Goal: Task Accomplishment & Management: Use online tool/utility

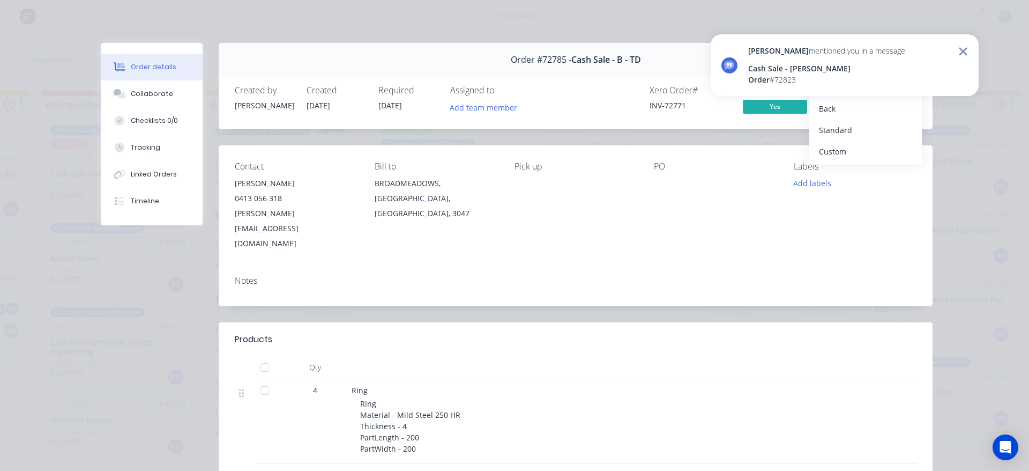
scroll to position [107, 0]
click at [962, 55] on icon at bounding box center [963, 51] width 10 height 13
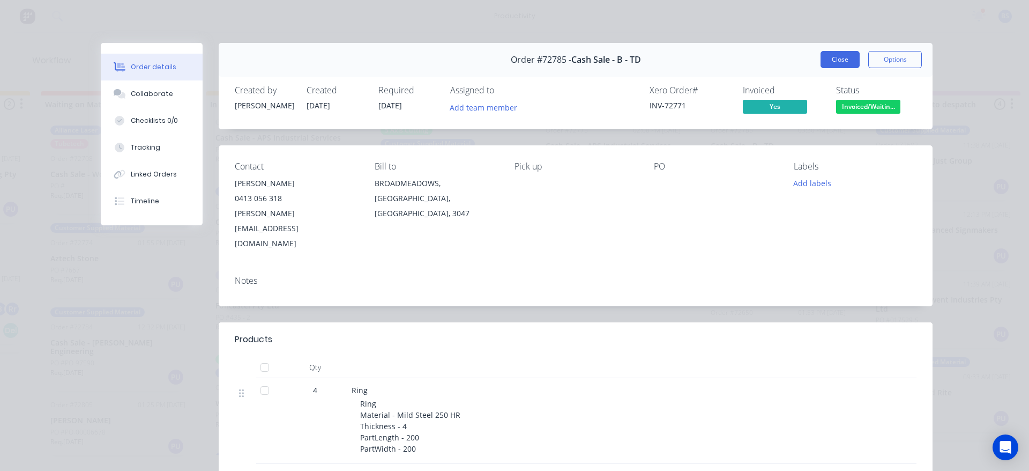
click at [843, 62] on button "Close" at bounding box center [840, 59] width 39 height 17
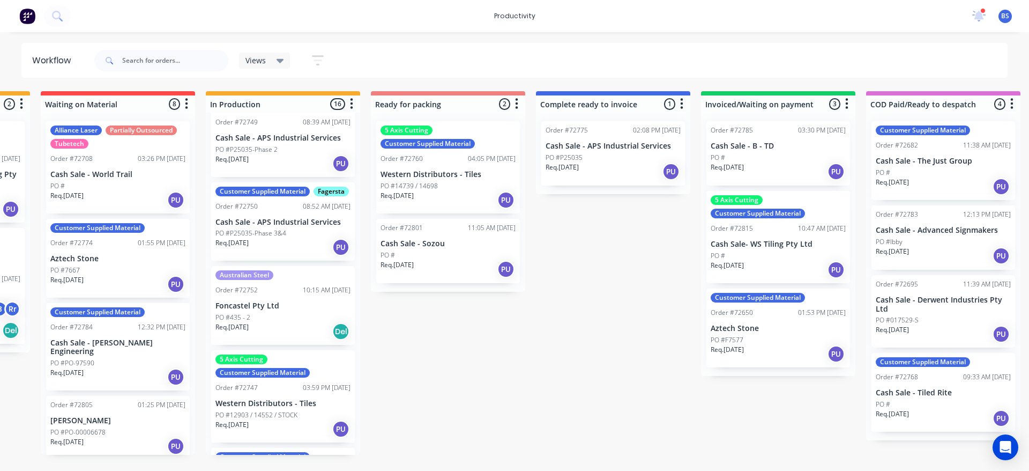
click at [444, 201] on div "Req. [DATE] PU" at bounding box center [448, 200] width 135 height 18
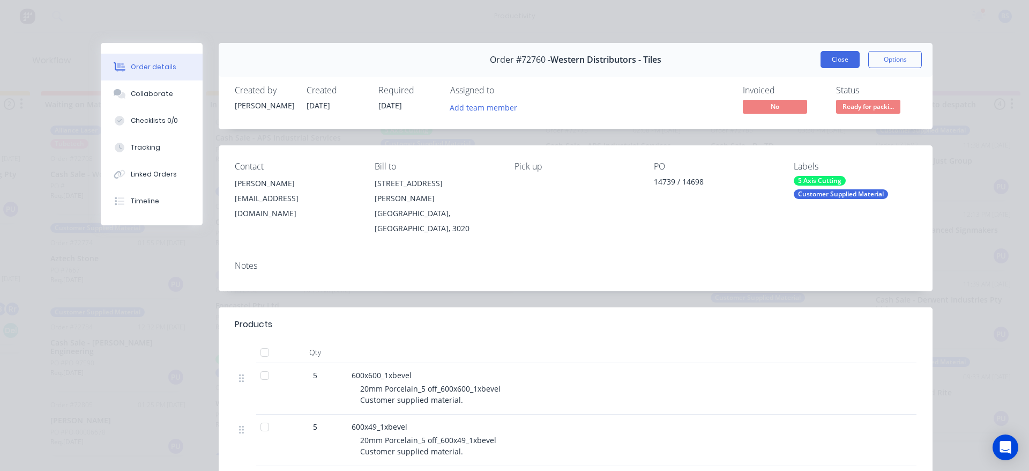
click at [826, 55] on button "Close" at bounding box center [840, 59] width 39 height 17
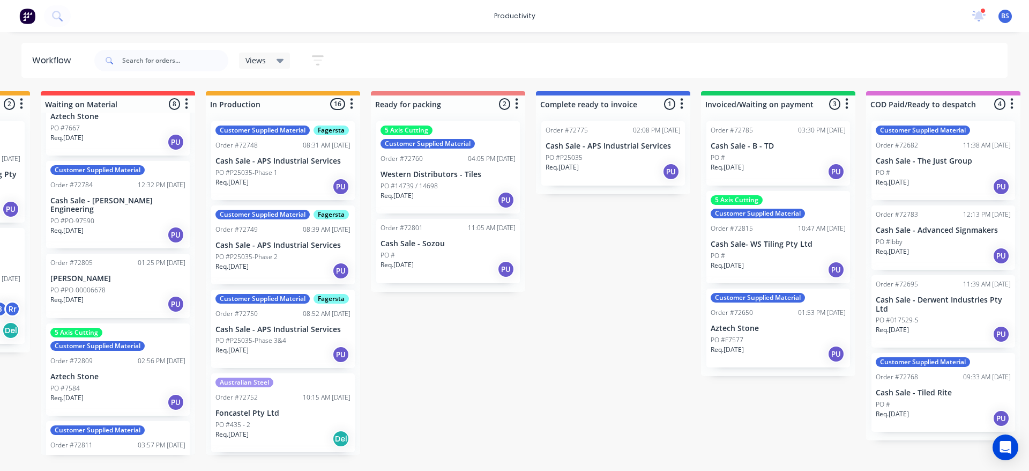
scroll to position [161, 0]
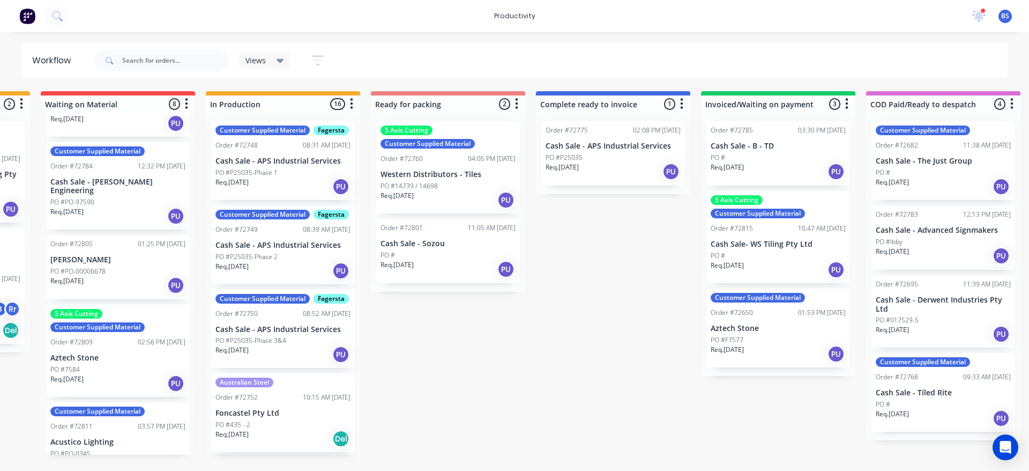
click at [115, 364] on div "PO #7584" at bounding box center [117, 369] width 135 height 10
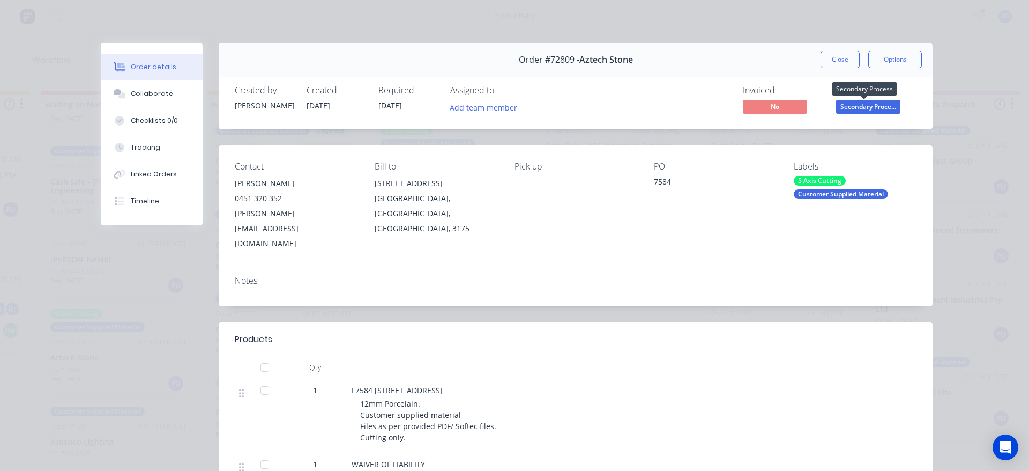
click at [862, 110] on span "Secondary Proce..." at bounding box center [868, 106] width 64 height 13
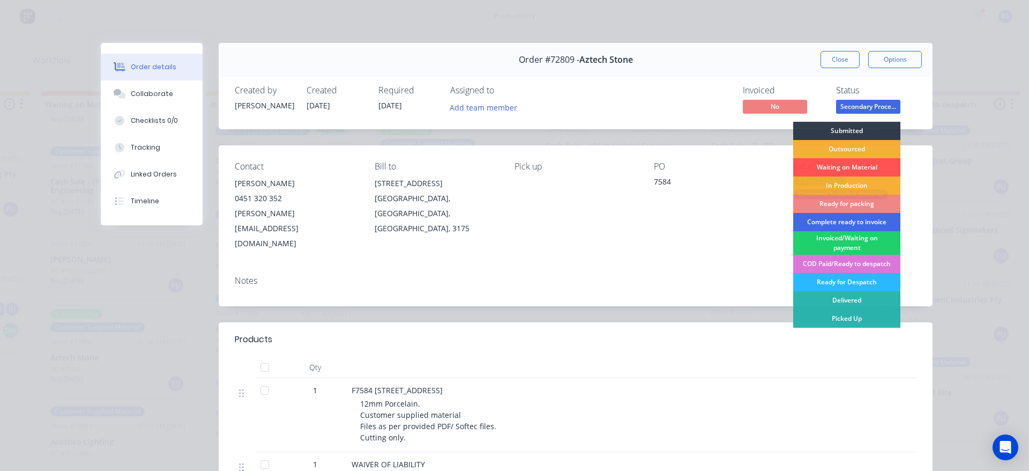
click at [851, 222] on div "Complete ready to invoice" at bounding box center [846, 222] width 107 height 18
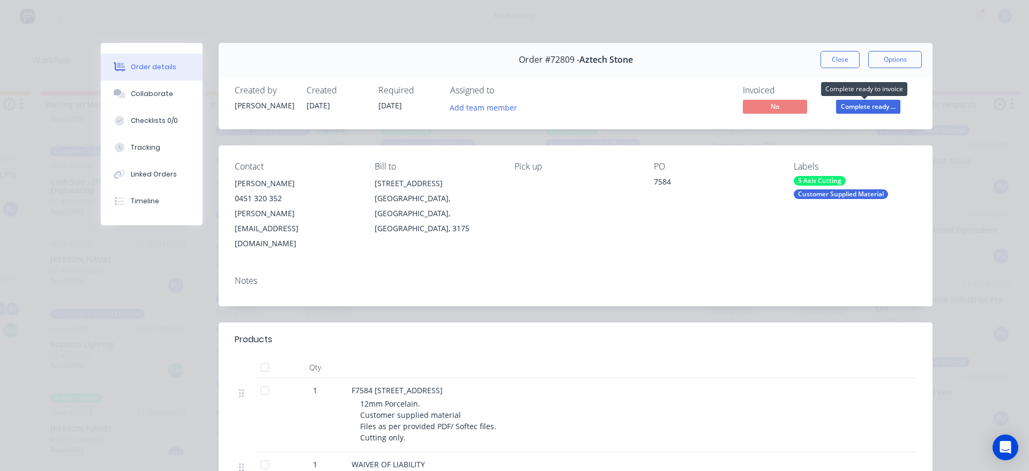
click at [873, 104] on span "Complete ready ..." at bounding box center [868, 106] width 64 height 13
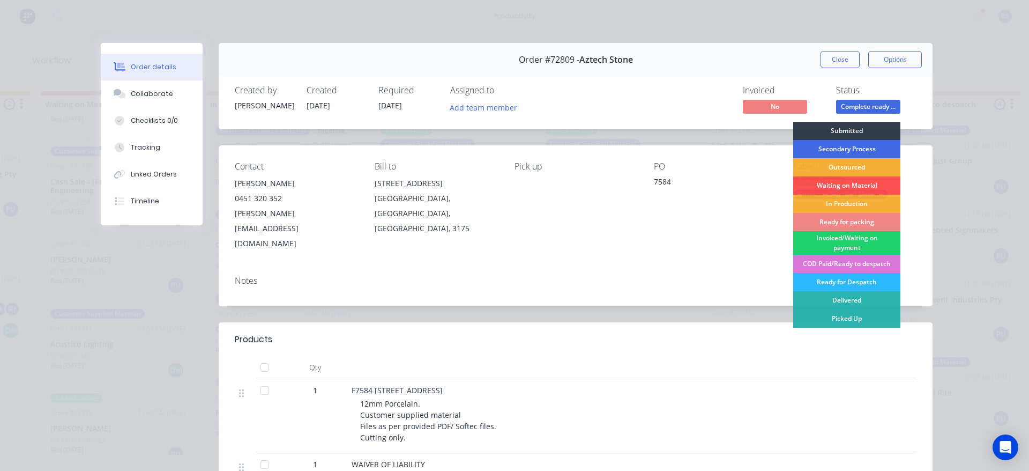
click at [845, 152] on div "Secondary Process" at bounding box center [846, 149] width 107 height 18
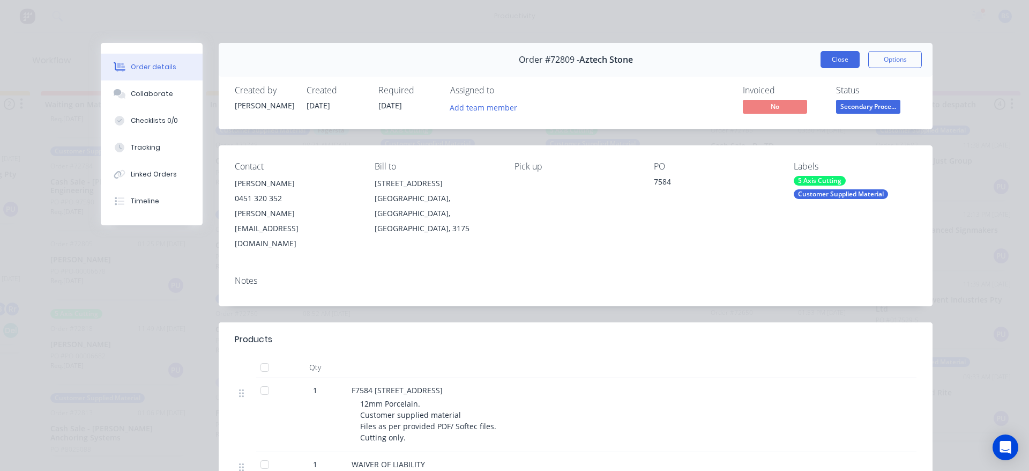
click at [848, 59] on button "Close" at bounding box center [840, 59] width 39 height 17
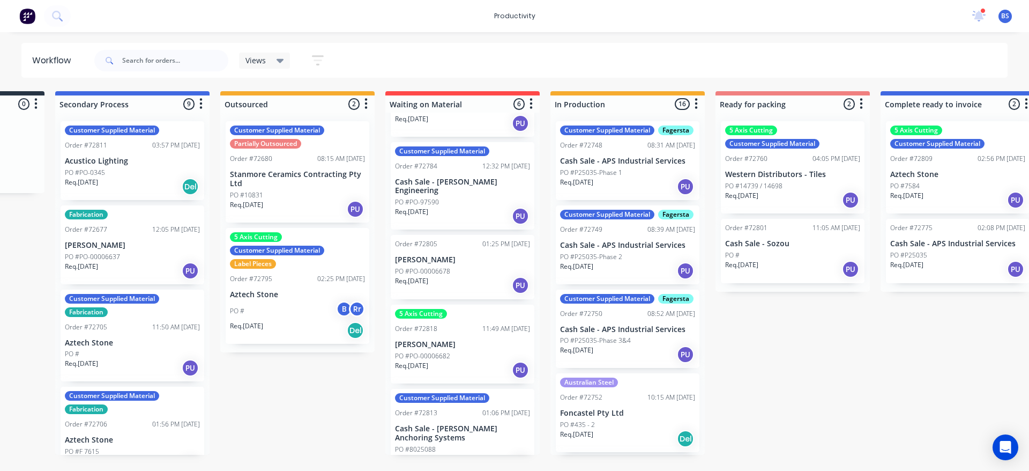
scroll to position [0, 132]
click at [292, 204] on div "Req. [DATE] PU" at bounding box center [298, 209] width 135 height 18
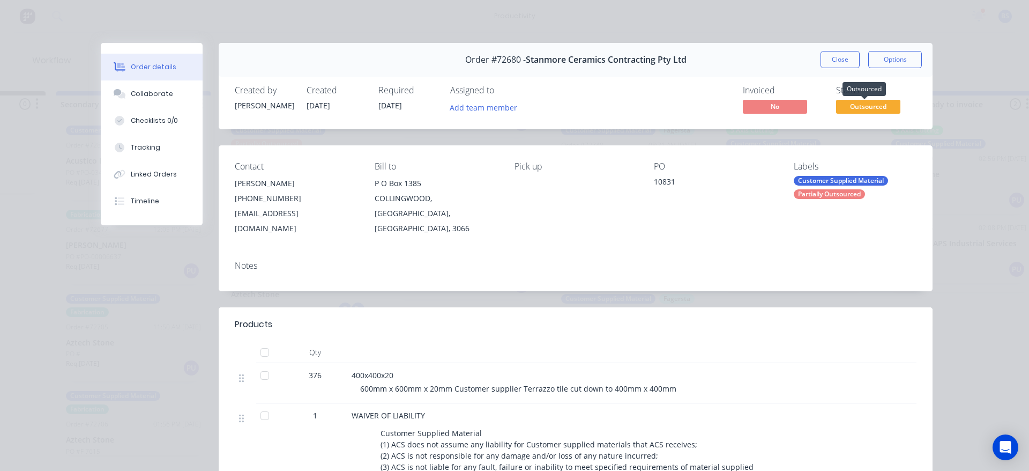
click at [855, 105] on span "Outsourced" at bounding box center [868, 106] width 64 height 13
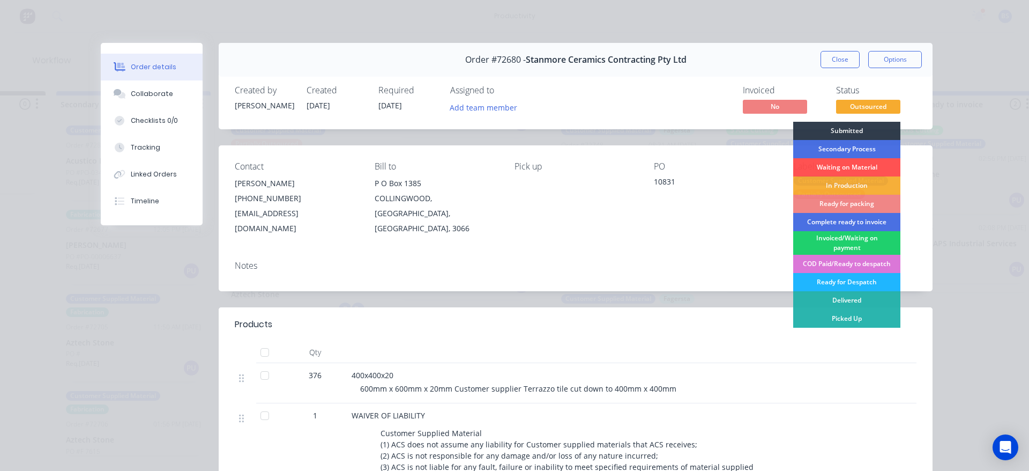
click at [829, 287] on div "Ready for Despatch" at bounding box center [846, 282] width 107 height 18
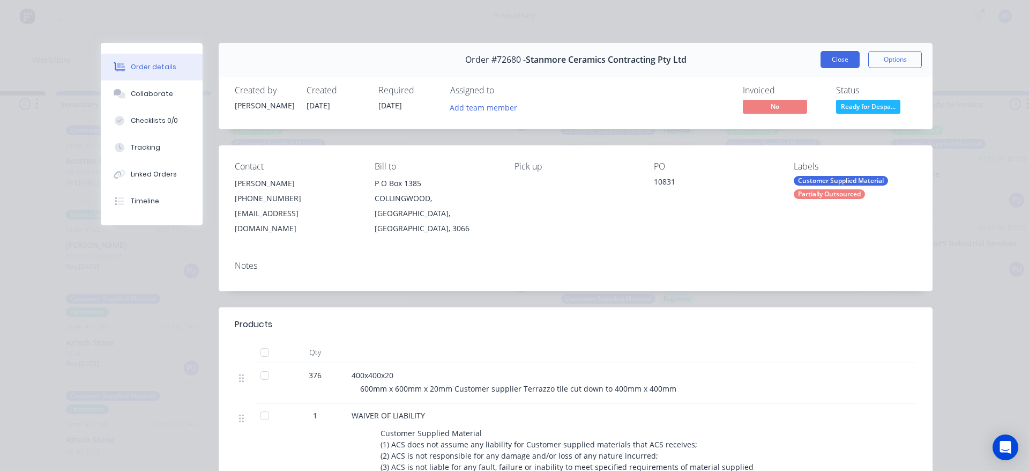
click at [832, 65] on button "Close" at bounding box center [840, 59] width 39 height 17
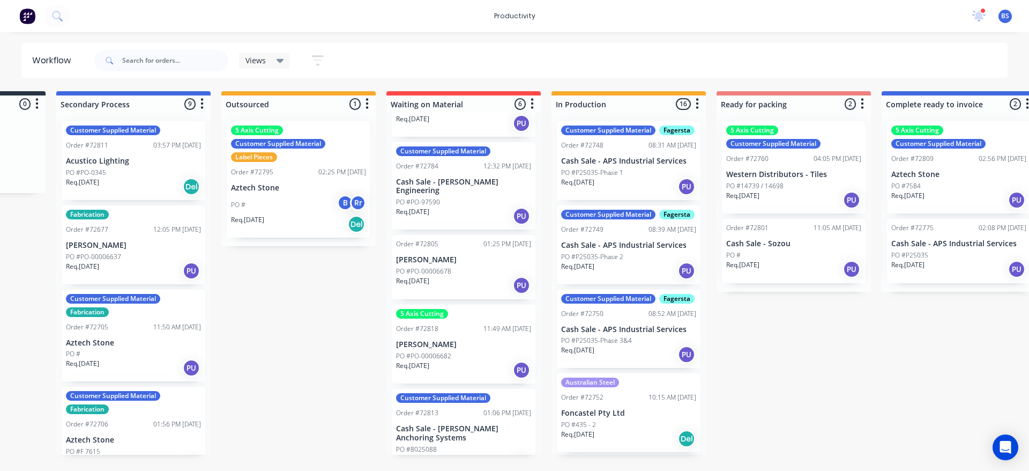
click at [295, 212] on div "PO # B Rr" at bounding box center [298, 205] width 135 height 20
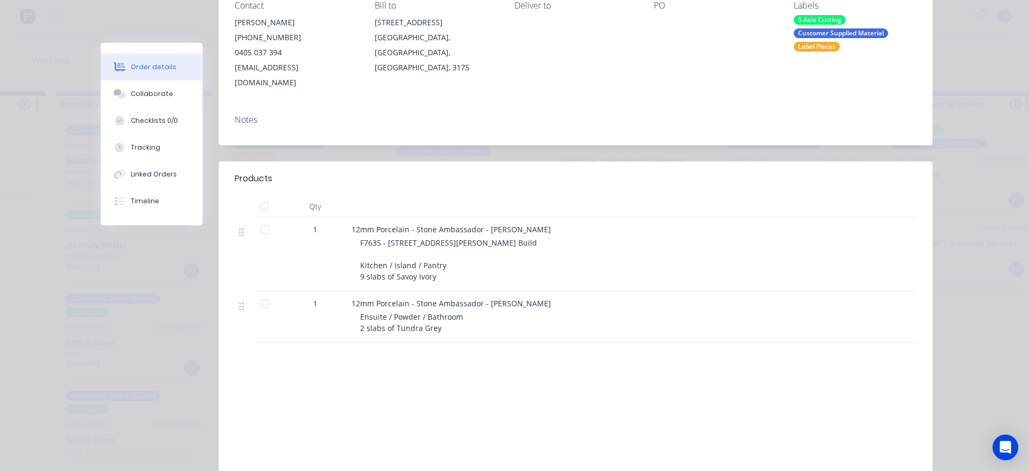
scroll to position [0, 0]
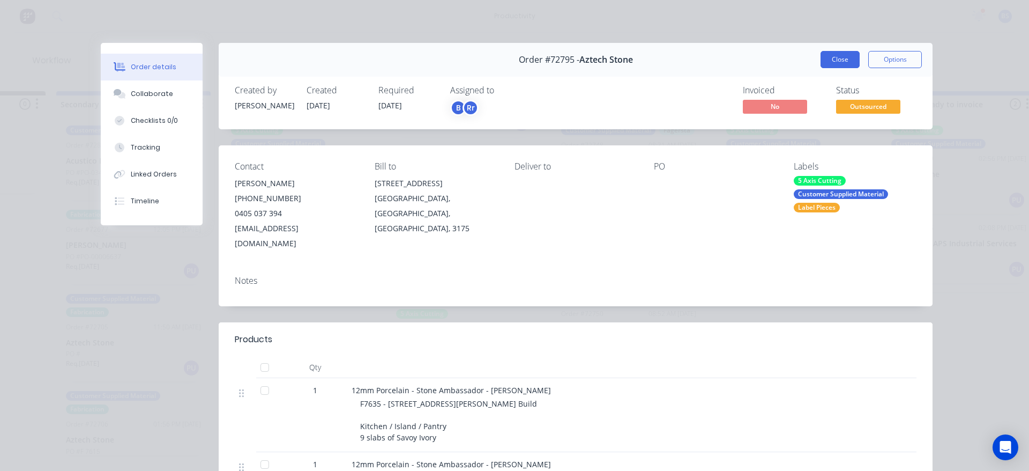
click at [851, 60] on button "Close" at bounding box center [840, 59] width 39 height 17
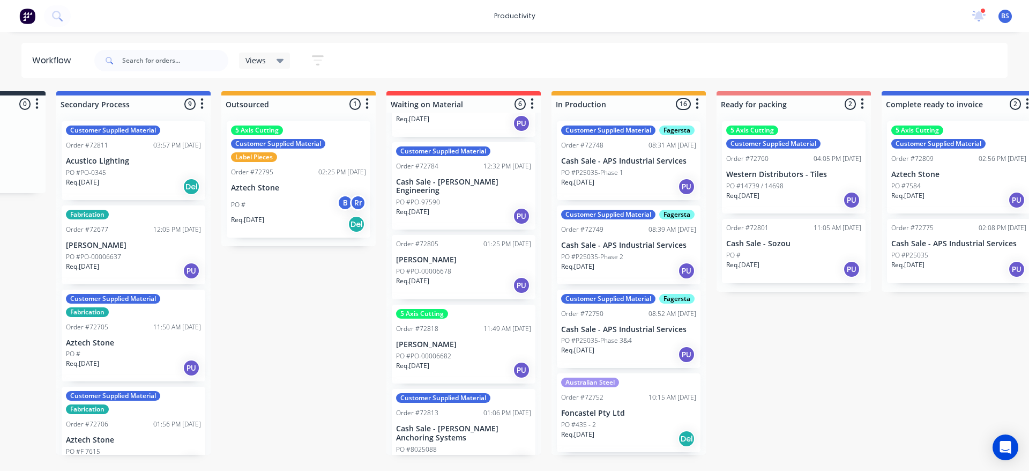
click at [135, 183] on div "Req. [DATE] Del" at bounding box center [133, 186] width 135 height 18
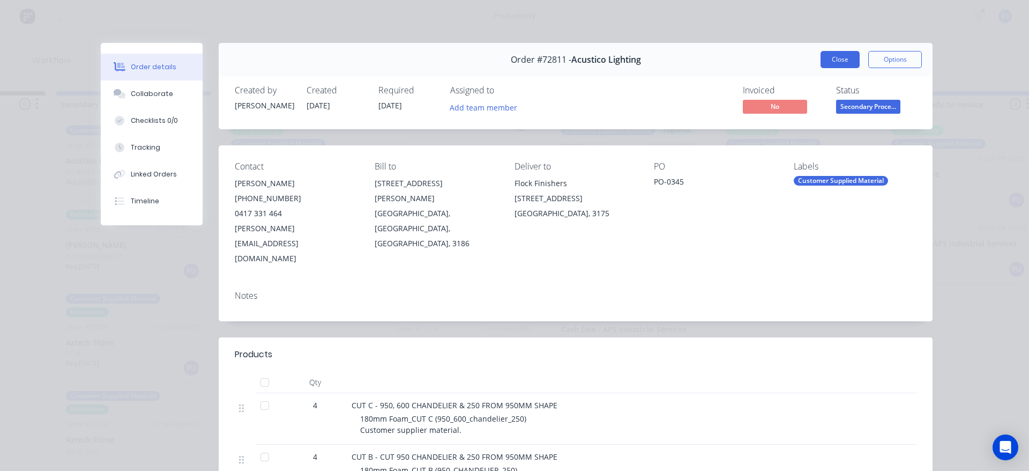
click at [829, 57] on button "Close" at bounding box center [840, 59] width 39 height 17
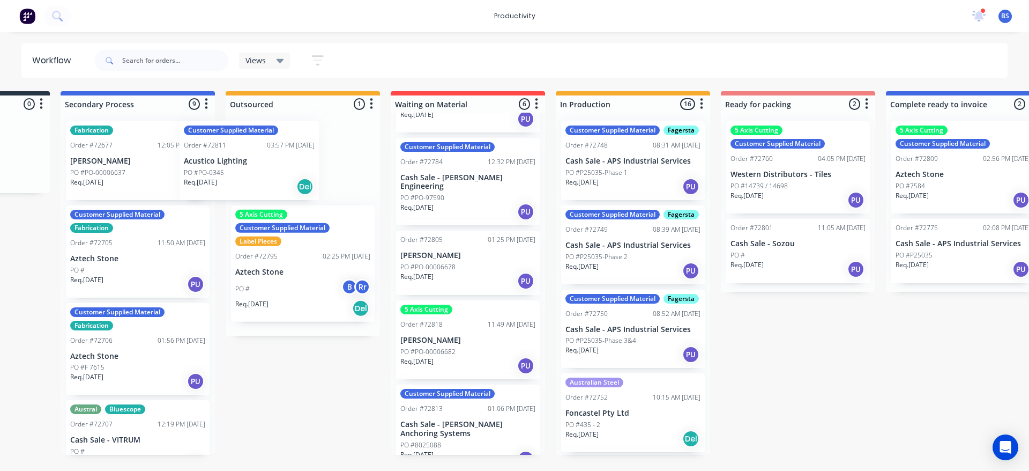
scroll to position [0, 124]
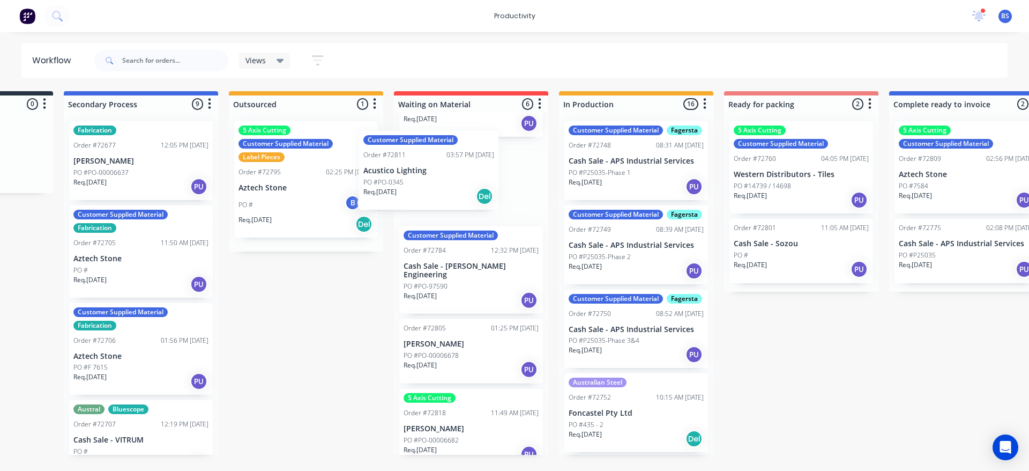
drag, startPoint x: 144, startPoint y: 176, endPoint x: 444, endPoint y: 187, distance: 300.3
click at [444, 187] on div "Submitted 0 Sort By Created date Required date Order number Customer name Most …" at bounding box center [839, 272] width 1943 height 363
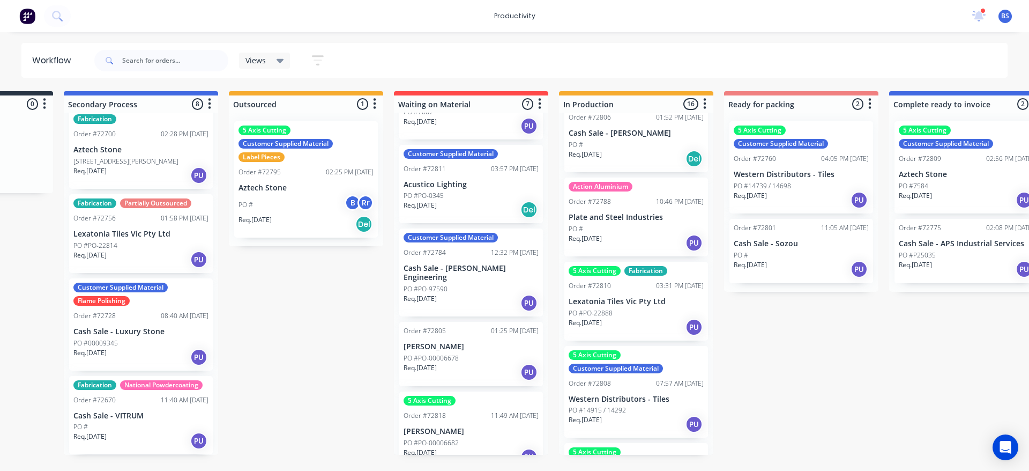
scroll to position [965, 0]
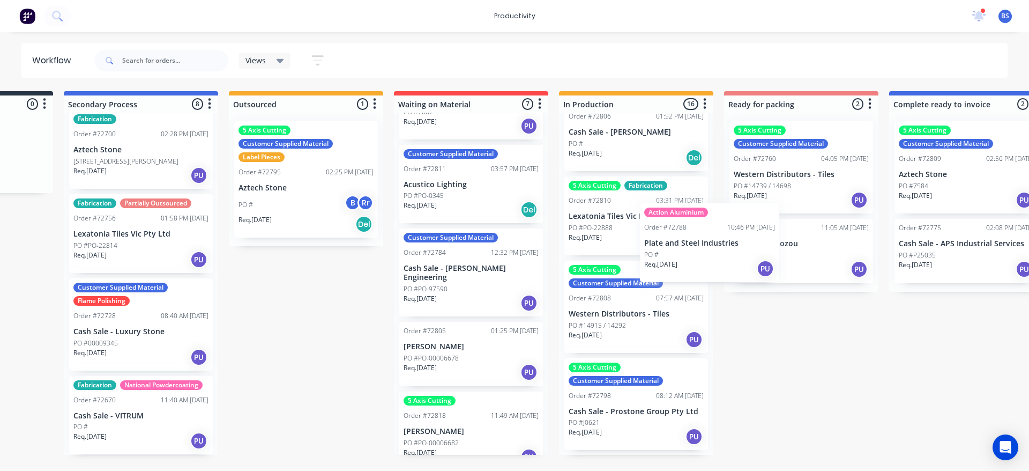
drag, startPoint x: 614, startPoint y: 283, endPoint x: 757, endPoint y: 259, distance: 145.6
click at [757, 259] on div "Submitted 0 Sort By Created date Required date Order number Customer name Most …" at bounding box center [839, 272] width 1943 height 363
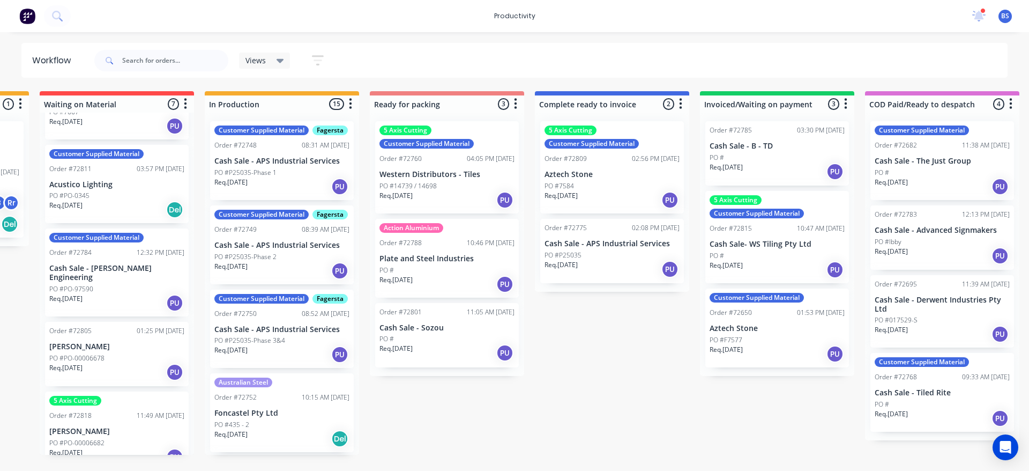
scroll to position [0, 491]
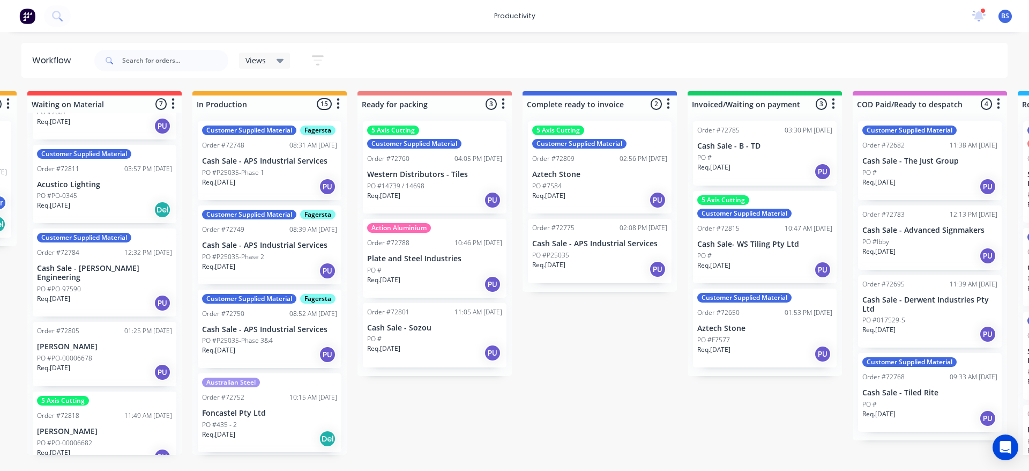
click at [435, 272] on div "PO #" at bounding box center [434, 270] width 135 height 10
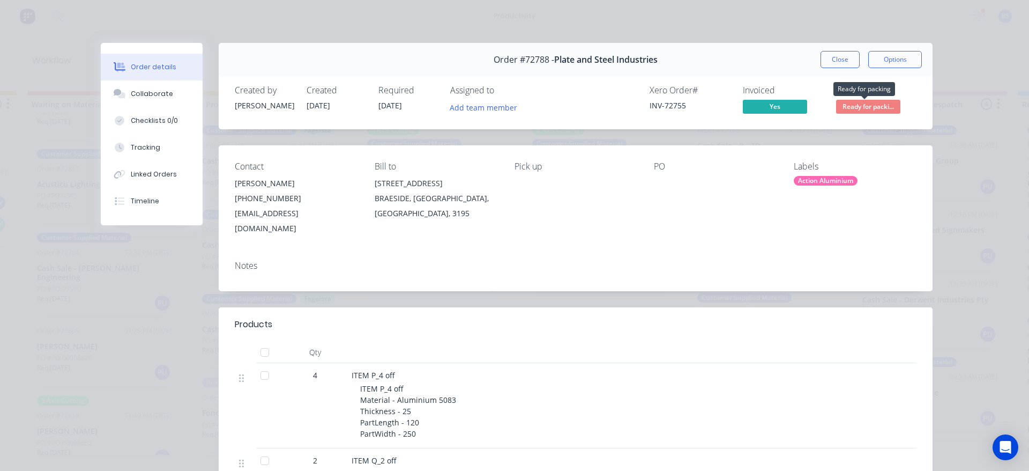
click at [841, 110] on span "Ready for packi..." at bounding box center [868, 106] width 64 height 13
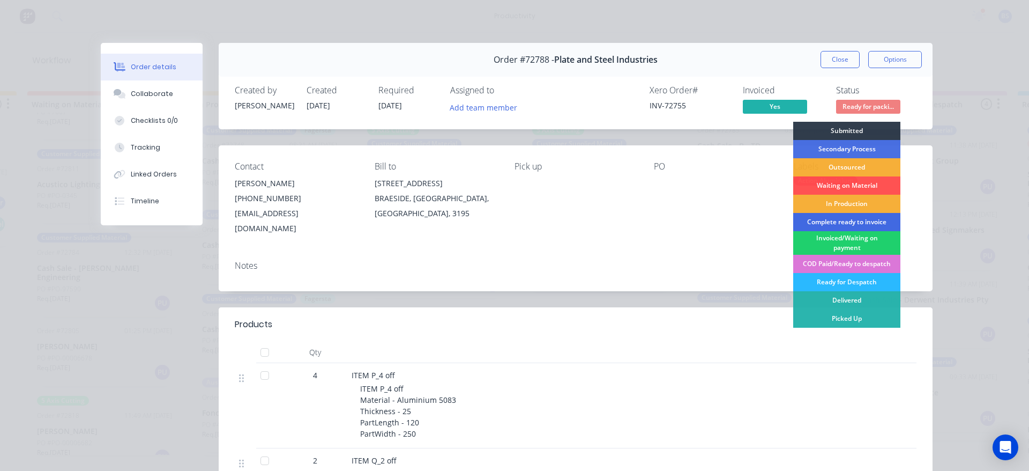
click at [829, 225] on div "Complete ready to invoice" at bounding box center [846, 222] width 107 height 18
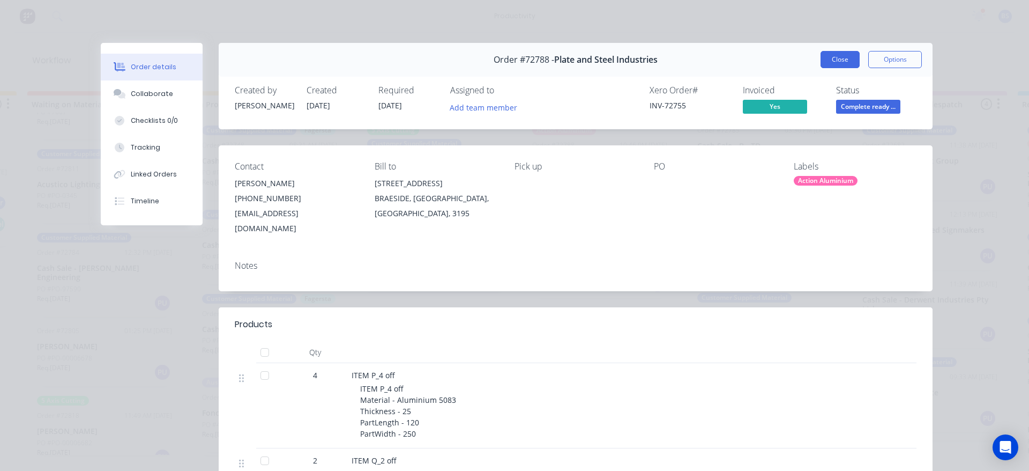
click at [835, 62] on button "Close" at bounding box center [840, 59] width 39 height 17
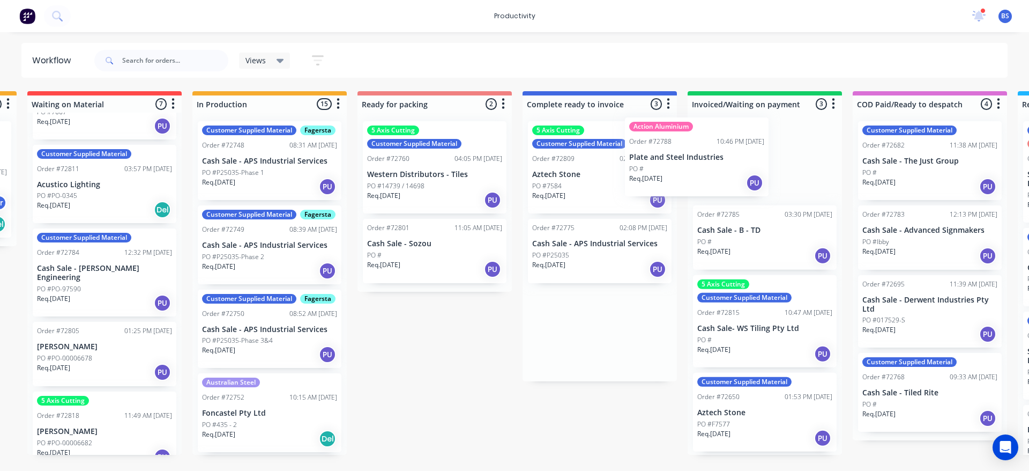
drag, startPoint x: 604, startPoint y: 178, endPoint x: 724, endPoint y: 174, distance: 120.1
click at [724, 174] on div "Submitted 0 Sort By Created date Required date Order number Customer name Most …" at bounding box center [472, 272] width 1943 height 363
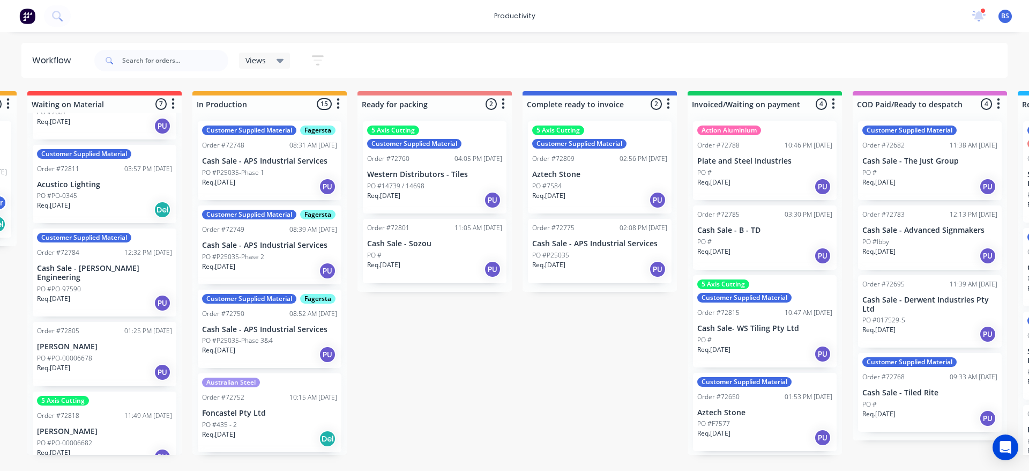
click at [747, 174] on div "PO #" at bounding box center [764, 173] width 135 height 10
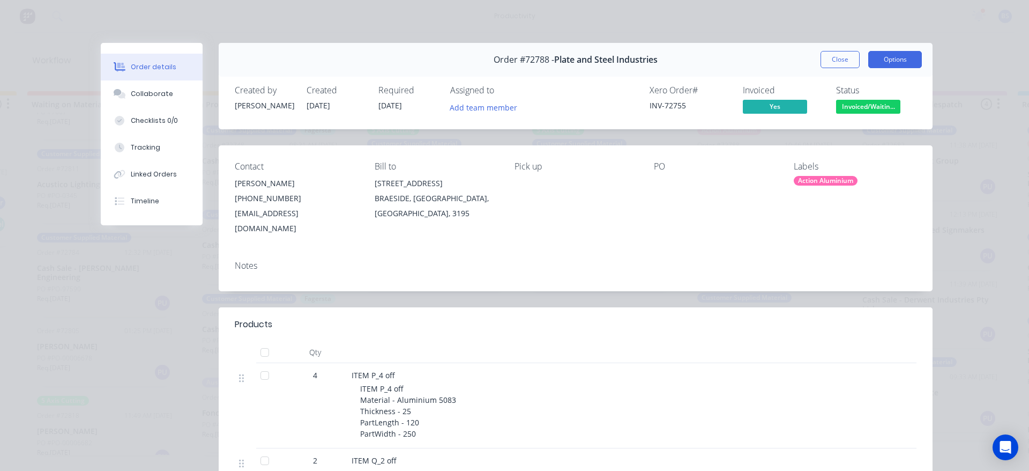
click at [903, 59] on button "Options" at bounding box center [895, 59] width 54 height 17
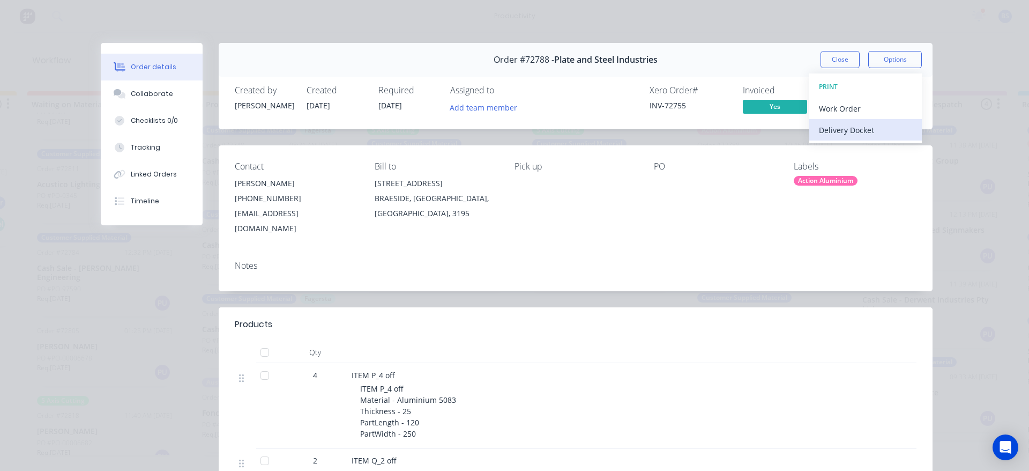
click at [854, 132] on div "Delivery Docket" at bounding box center [865, 130] width 93 height 16
click at [823, 133] on div "Standard" at bounding box center [865, 130] width 93 height 16
click at [843, 58] on button "Close" at bounding box center [840, 59] width 39 height 17
